Goal: Check status: Check status

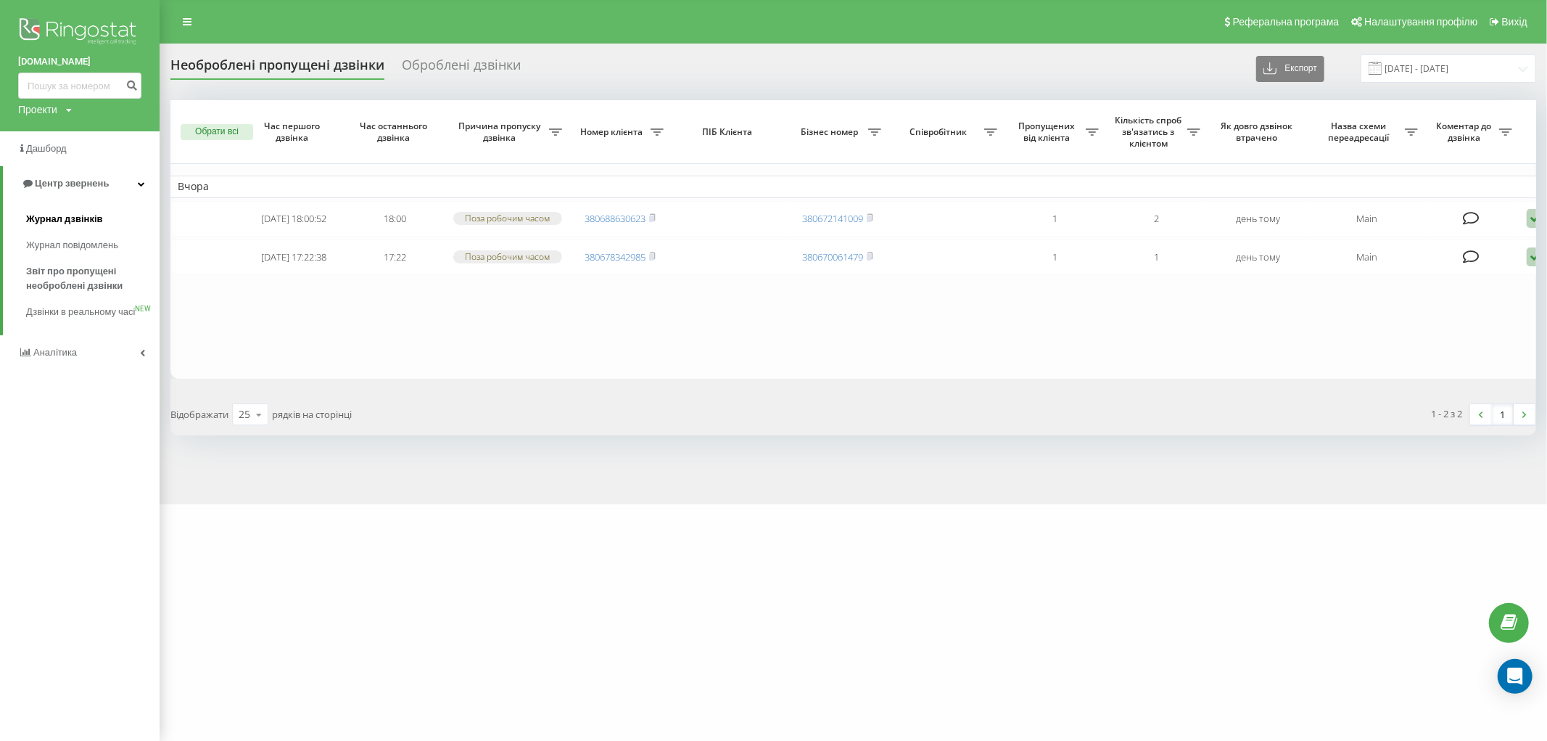
click at [86, 221] on span "Журнал дзвінків" at bounding box center [64, 219] width 77 height 15
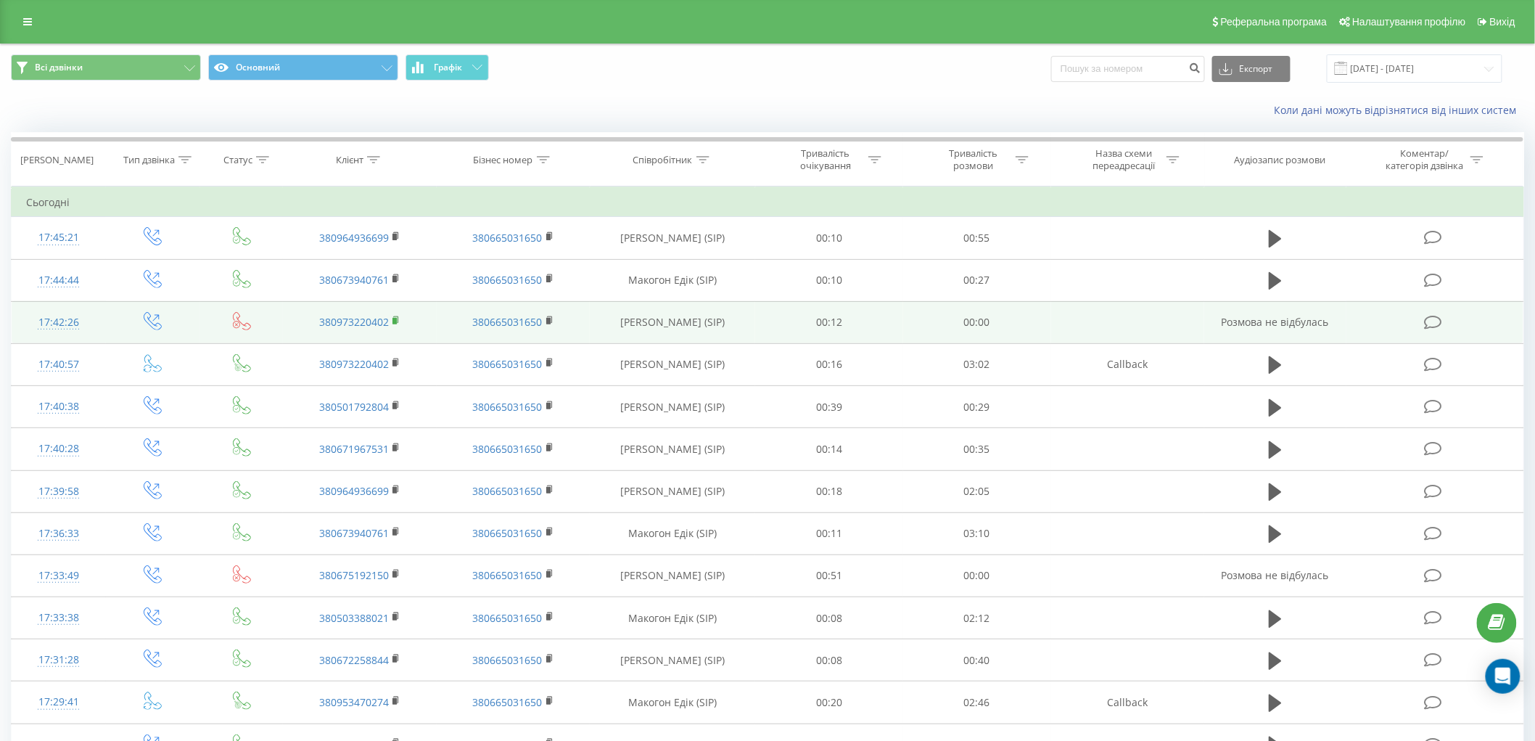
click at [397, 320] on icon at bounding box center [395, 319] width 5 height 7
